Goal: Transaction & Acquisition: Book appointment/travel/reservation

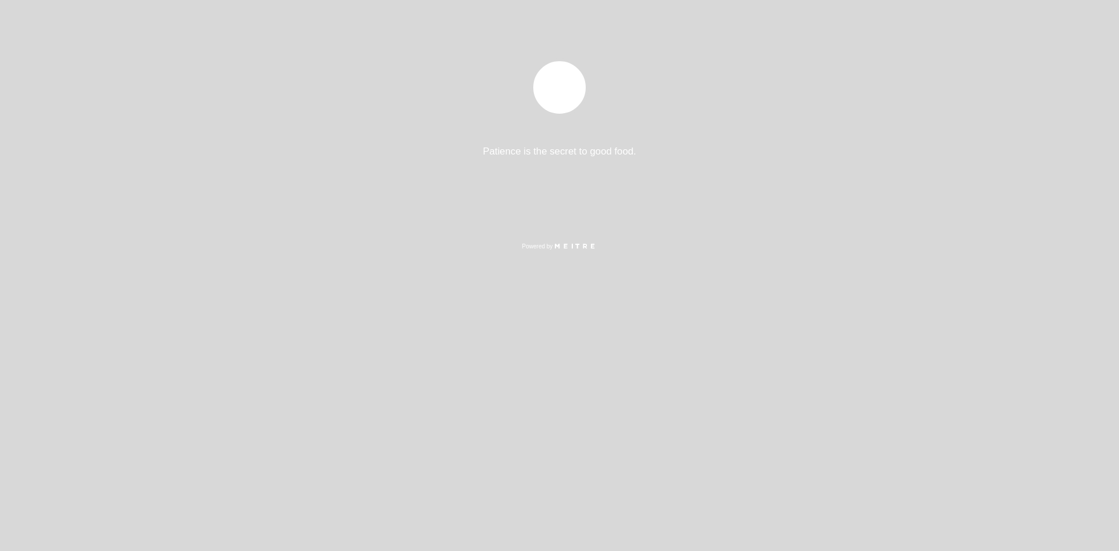
select select "es"
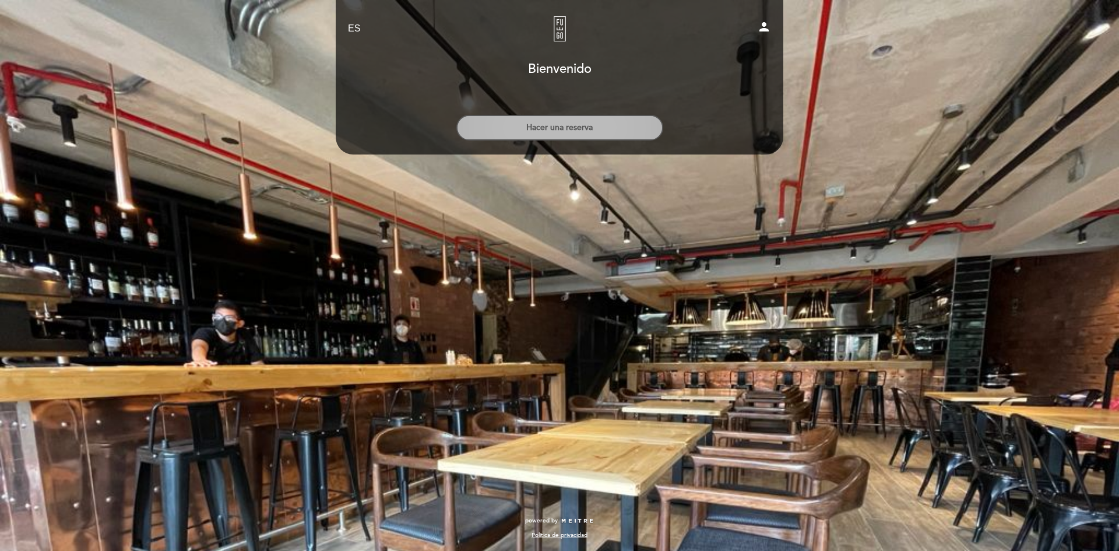
click at [533, 130] on button "Hacer una reserva" at bounding box center [559, 128] width 207 height 26
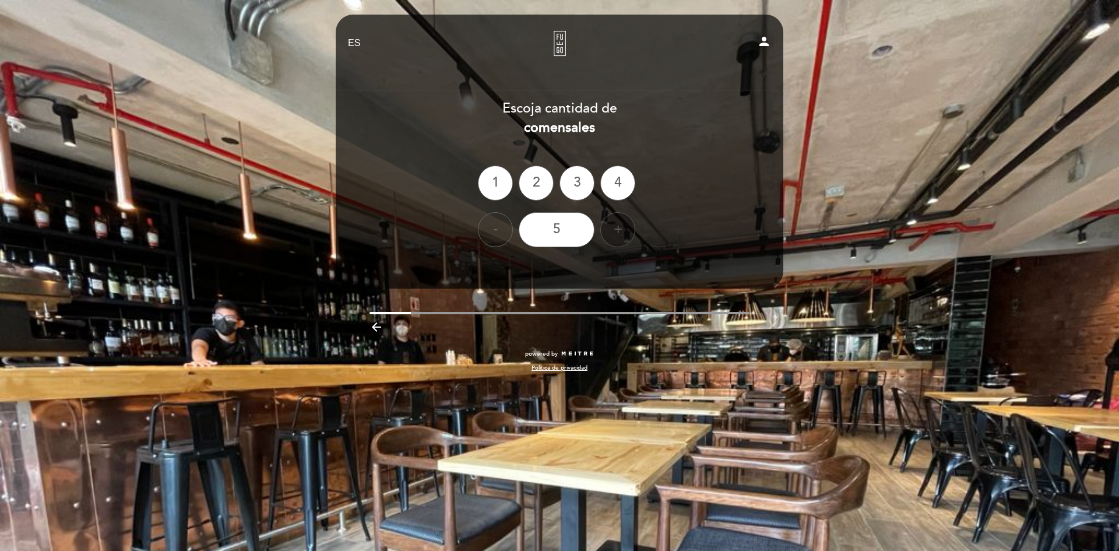
click at [618, 222] on div "+" at bounding box center [617, 229] width 35 height 35
click at [618, 224] on div "+" at bounding box center [617, 229] width 35 height 35
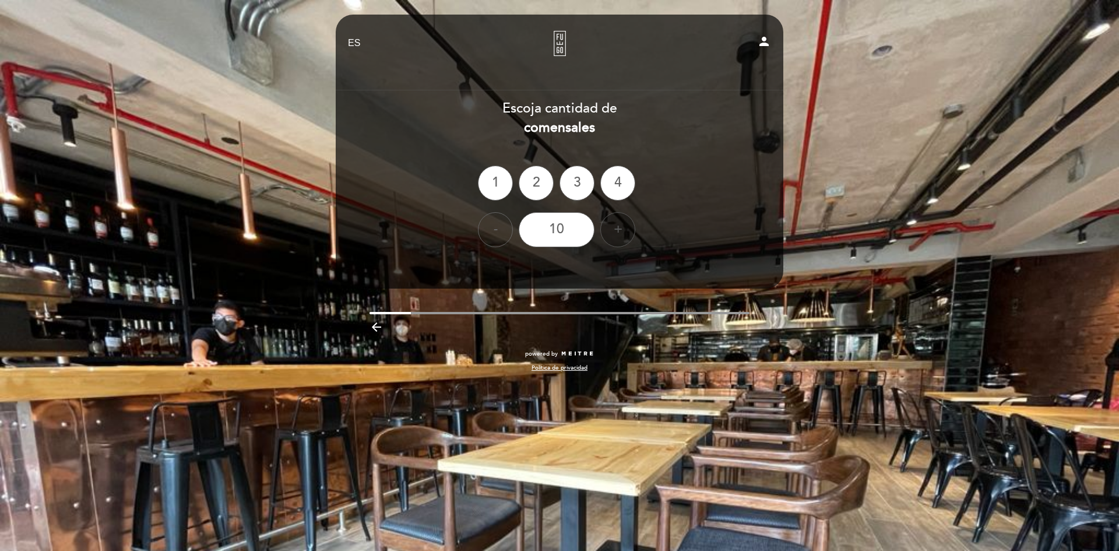
click at [618, 224] on div "+" at bounding box center [617, 229] width 35 height 35
click at [620, 224] on div "+" at bounding box center [617, 229] width 35 height 35
click at [589, 229] on div "14" at bounding box center [557, 229] width 76 height 35
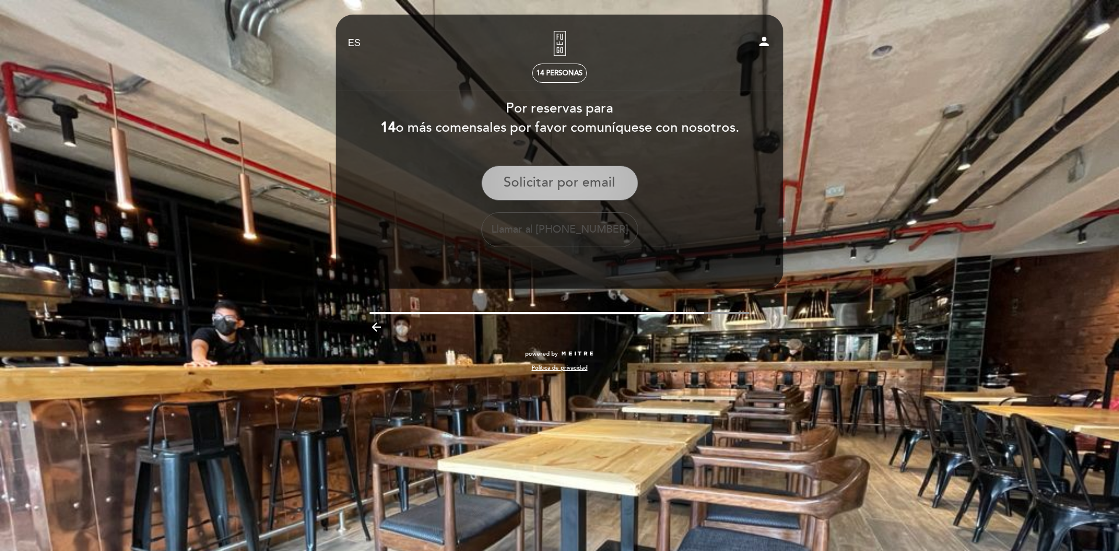
click at [568, 187] on button "Solicitar por email" at bounding box center [559, 183] width 157 height 35
click at [526, 182] on button "Solicitar por email" at bounding box center [559, 183] width 157 height 35
